Goal: Task Accomplishment & Management: Manage account settings

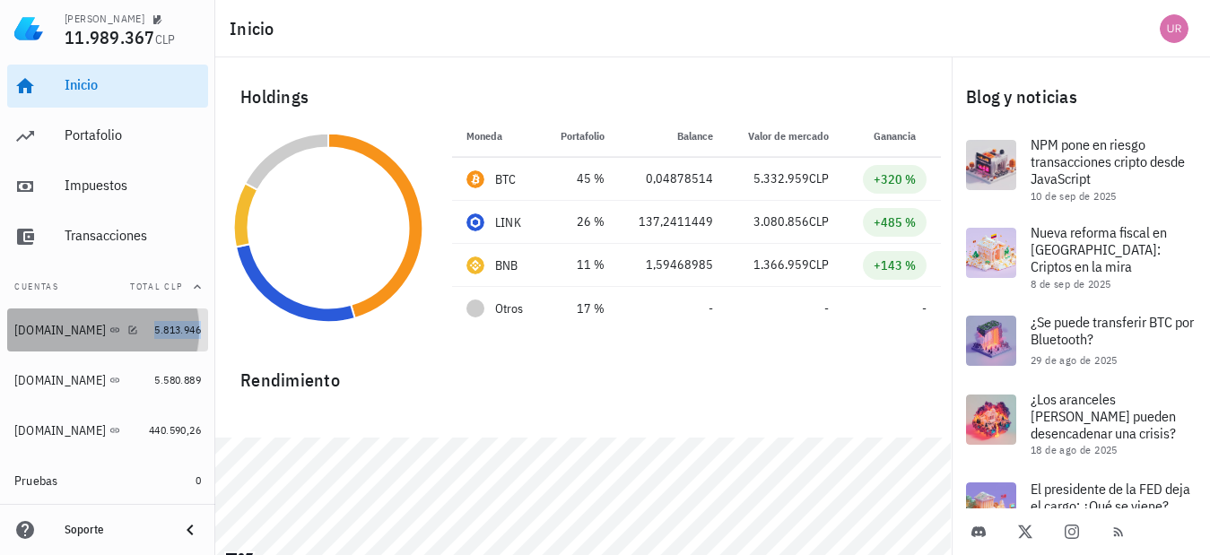
click at [164, 327] on span "5.813.946" at bounding box center [177, 329] width 47 height 13
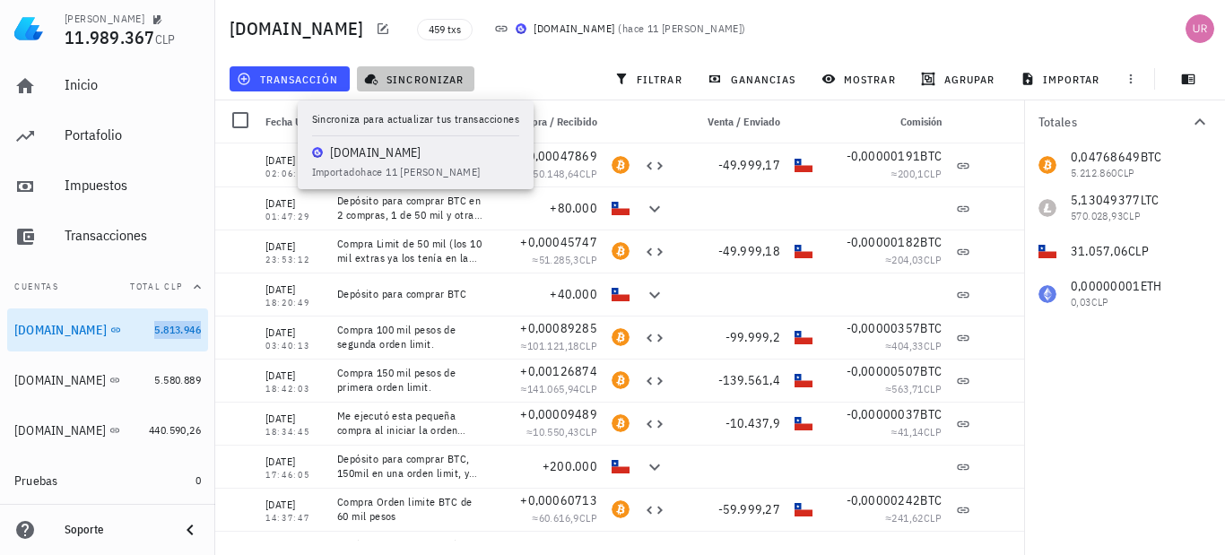
click at [414, 80] on span "sincronizar" at bounding box center [416, 79] width 96 height 14
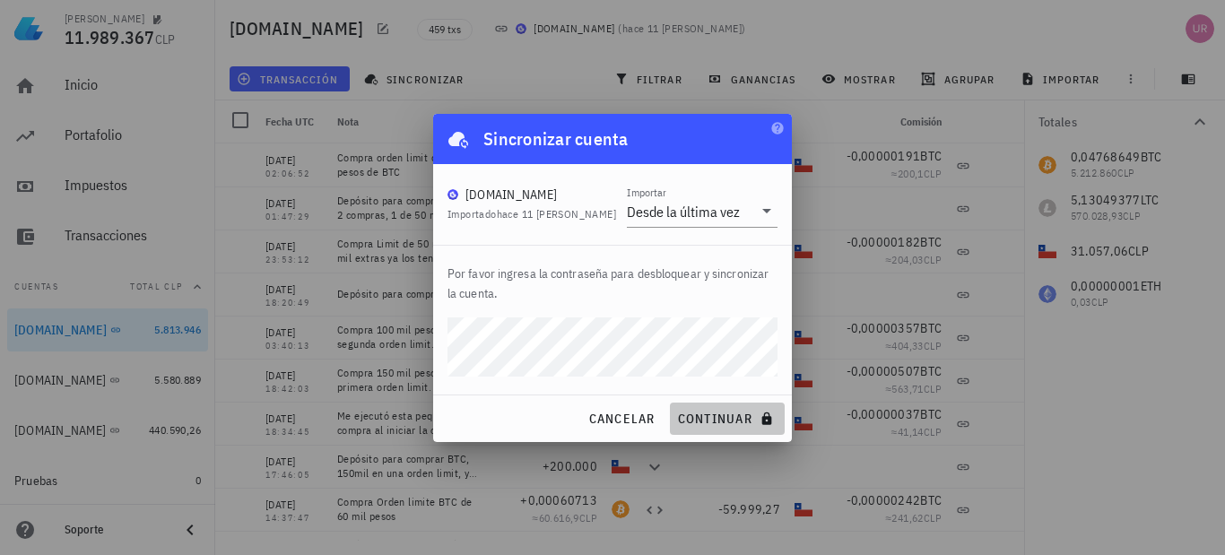
click at [733, 425] on span "continuar" at bounding box center [727, 419] width 100 height 16
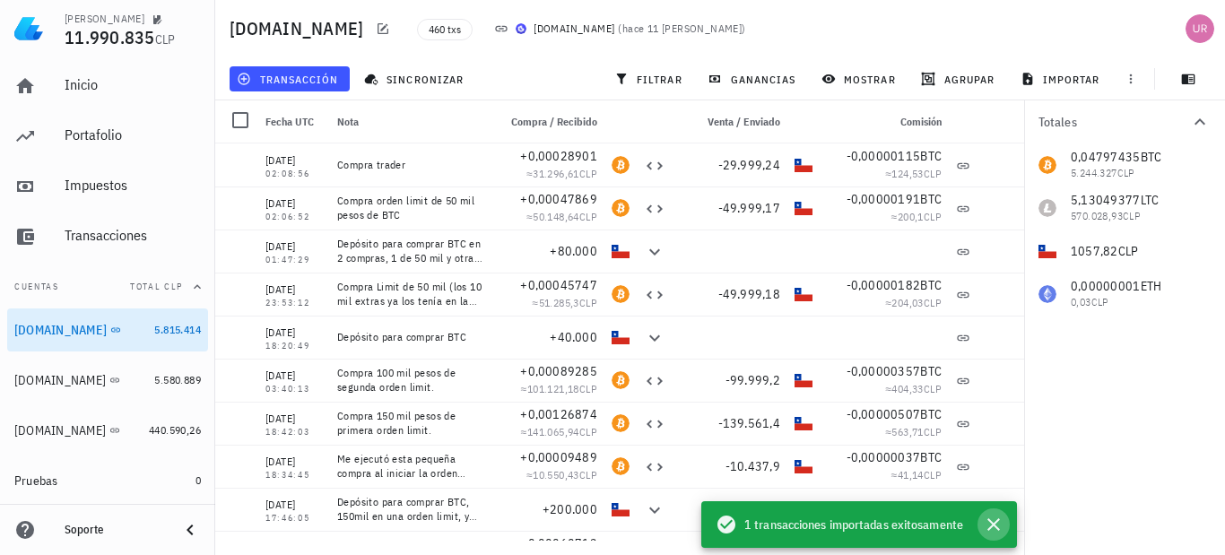
click at [997, 526] on icon "button" at bounding box center [994, 525] width 22 height 22
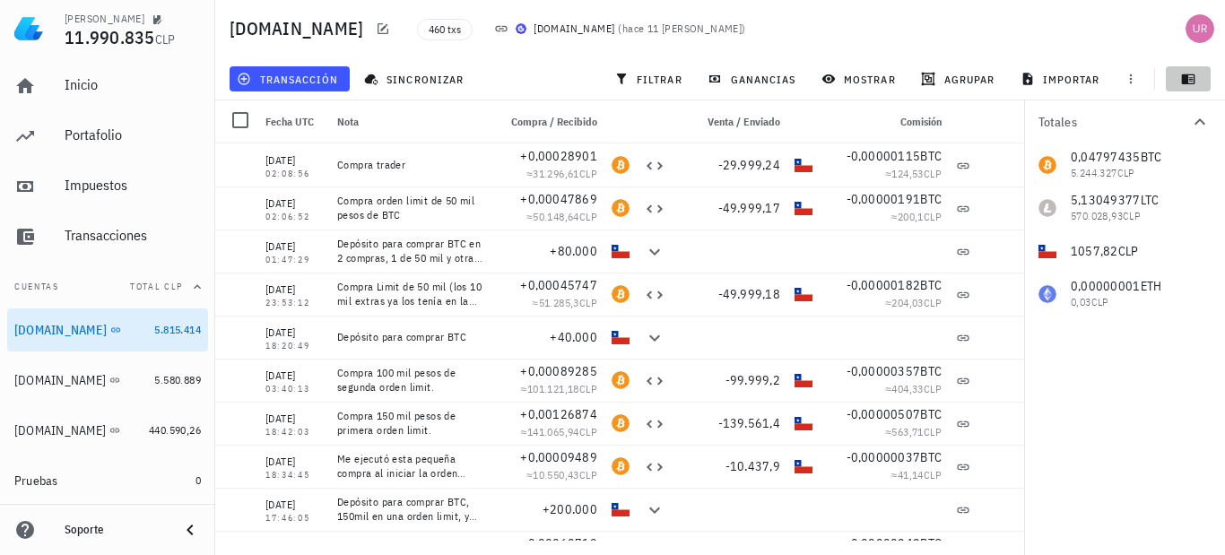
click at [1191, 81] on icon "button" at bounding box center [1188, 79] width 13 height 10
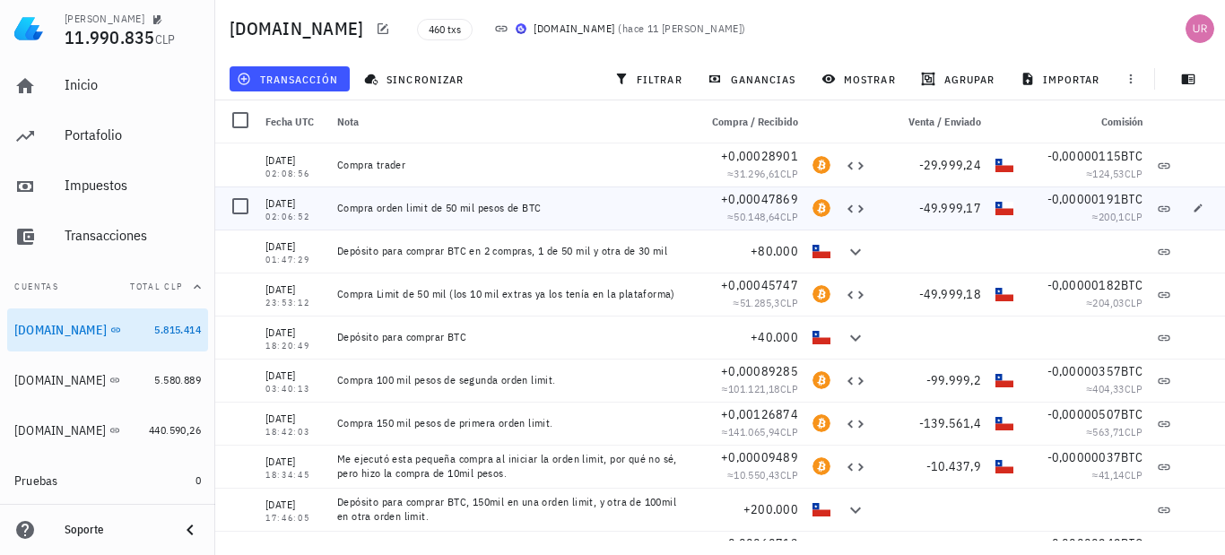
drag, startPoint x: 544, startPoint y: 208, endPoint x: 335, endPoint y: 205, distance: 209.9
click at [335, 205] on div "Compra orden limit de 50 mil pesos de BTC" at bounding box center [510, 208] width 361 height 43
copy div "Compra orden limit de 50 mil pesos de BTC"
click at [1193, 167] on span "button" at bounding box center [1198, 165] width 25 height 11
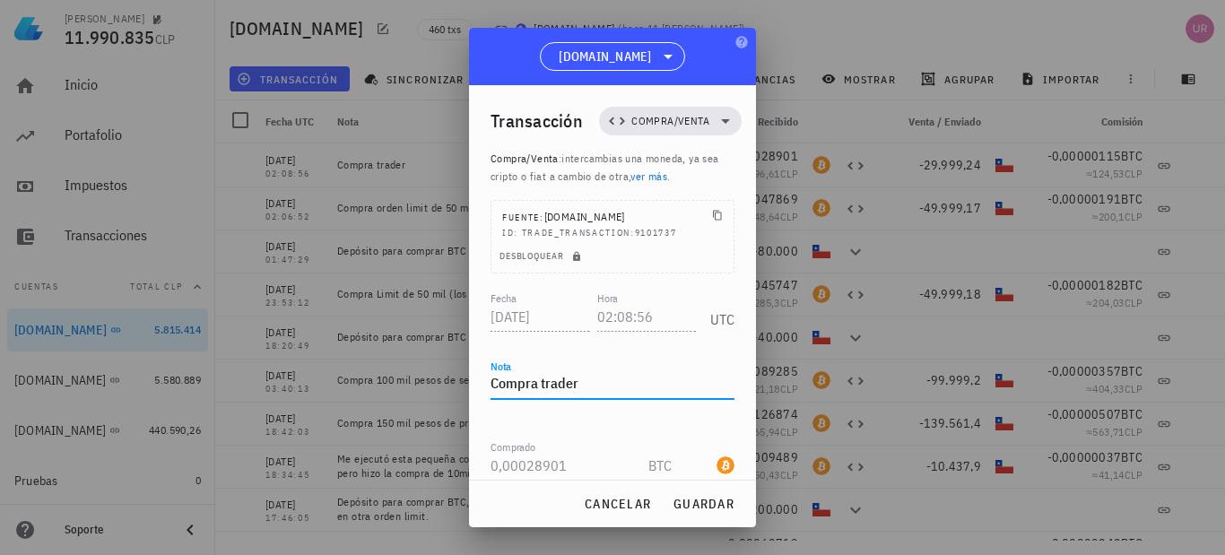
drag, startPoint x: 605, startPoint y: 385, endPoint x: 483, endPoint y: 385, distance: 122.0
click at [483, 385] on div "Transacción Compra/Venta Compra/Venta : intercambias una moneda, ya sea cripto …" at bounding box center [612, 282] width 287 height 395
paste textarea "orden limit de 50 mil pesos de BTC"
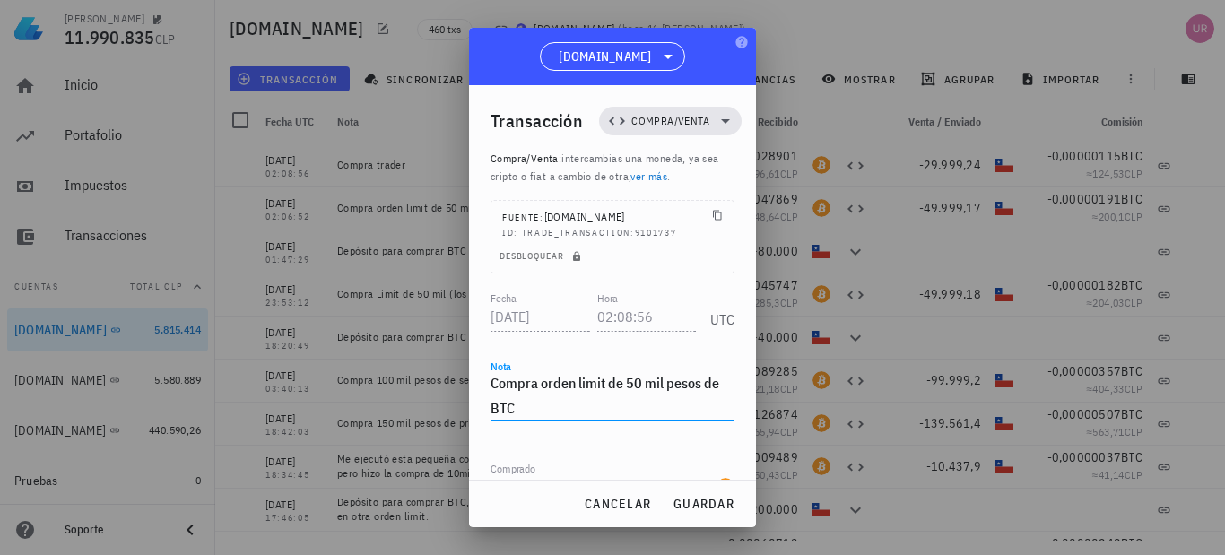
click at [635, 383] on textarea "Compra orden limit de 50 mil pesos de BTC" at bounding box center [613, 395] width 244 height 50
drag, startPoint x: 638, startPoint y: 408, endPoint x: 678, endPoint y: 410, distance: 40.4
click at [638, 409] on textarea "Compra orden limit de 30 mil pesos de BTC" at bounding box center [613, 395] width 244 height 50
click at [712, 508] on span "guardar" at bounding box center [704, 504] width 62 height 16
type textarea "Compra trader"
